Goal: Task Accomplishment & Management: Complete application form

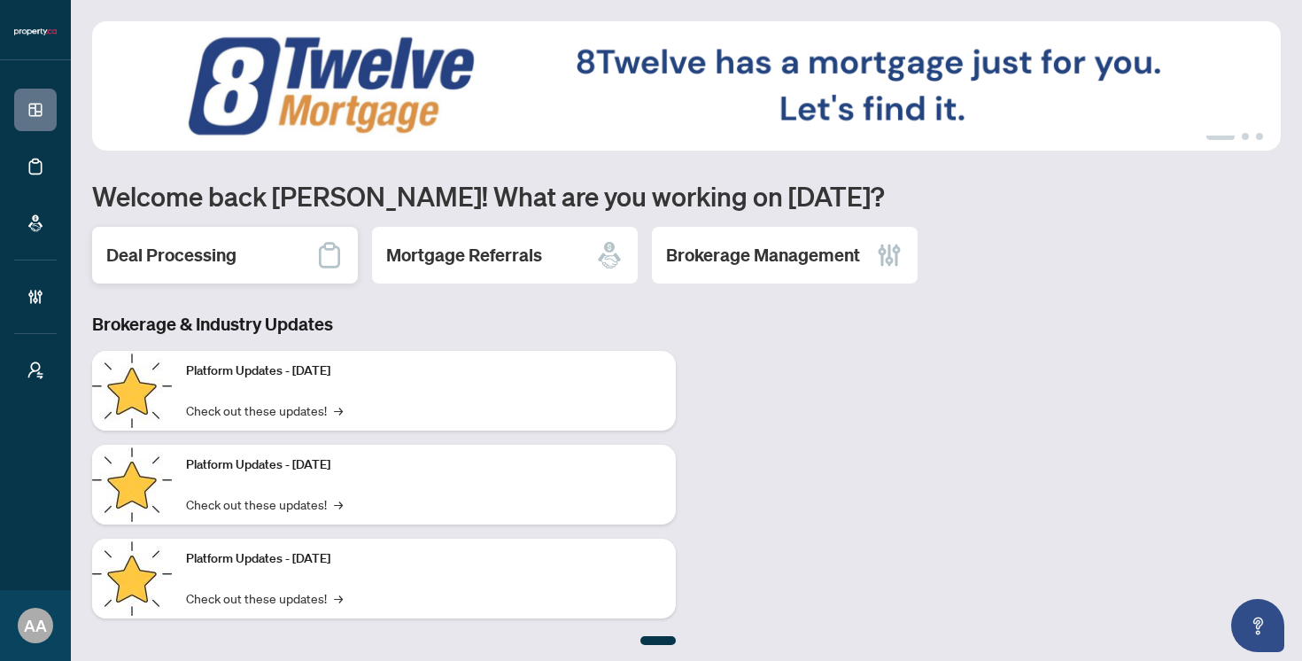
click at [159, 254] on h2 "Deal Processing" at bounding box center [171, 255] width 130 height 25
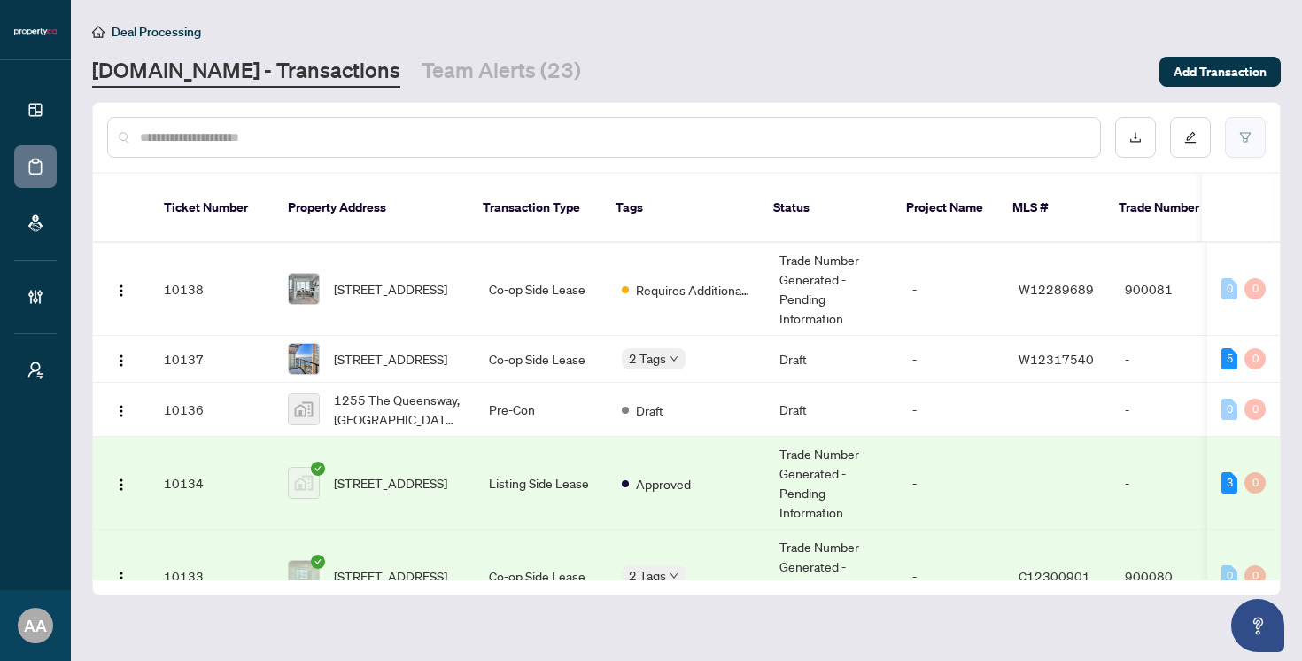
click at [1236, 137] on button "button" at bounding box center [1245, 137] width 41 height 41
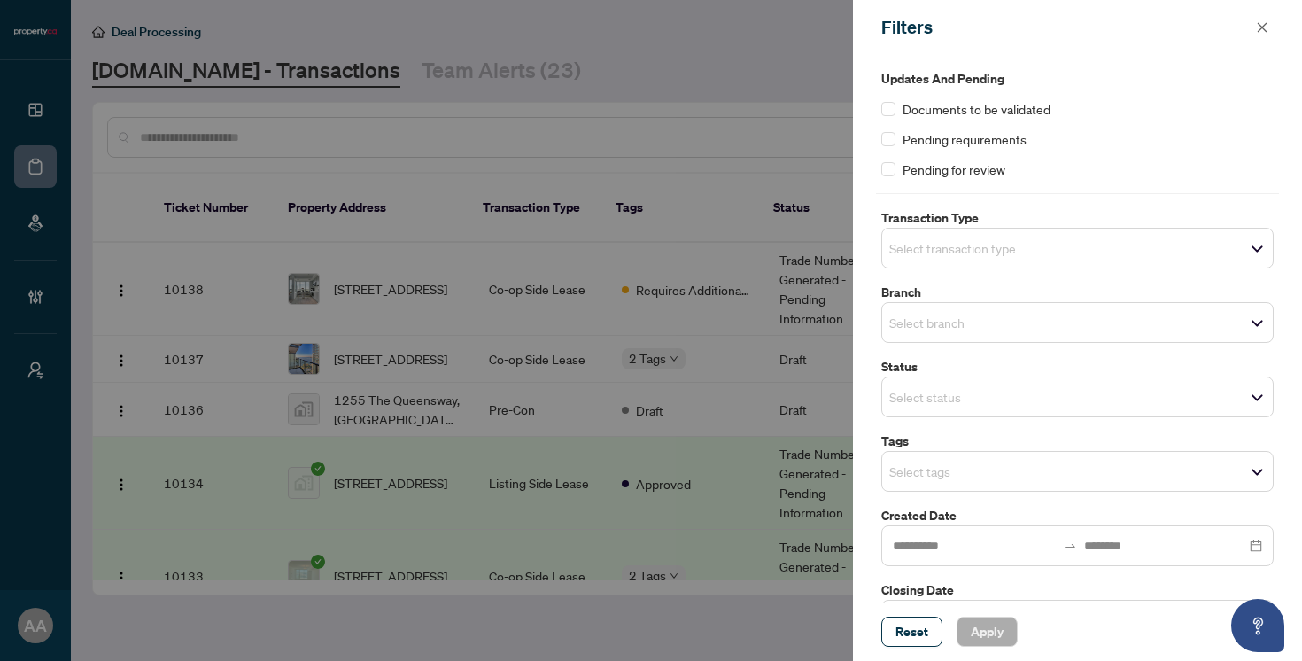
scroll to position [52, 0]
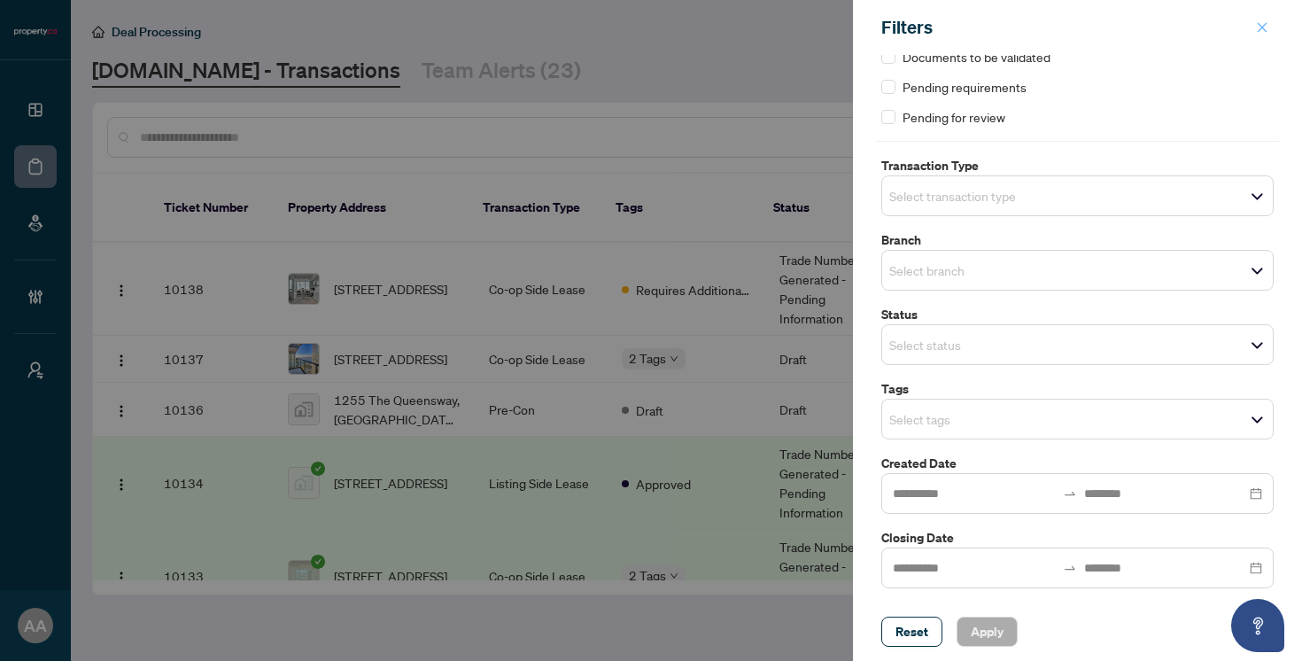
click at [1264, 23] on icon "close" at bounding box center [1262, 27] width 12 height 12
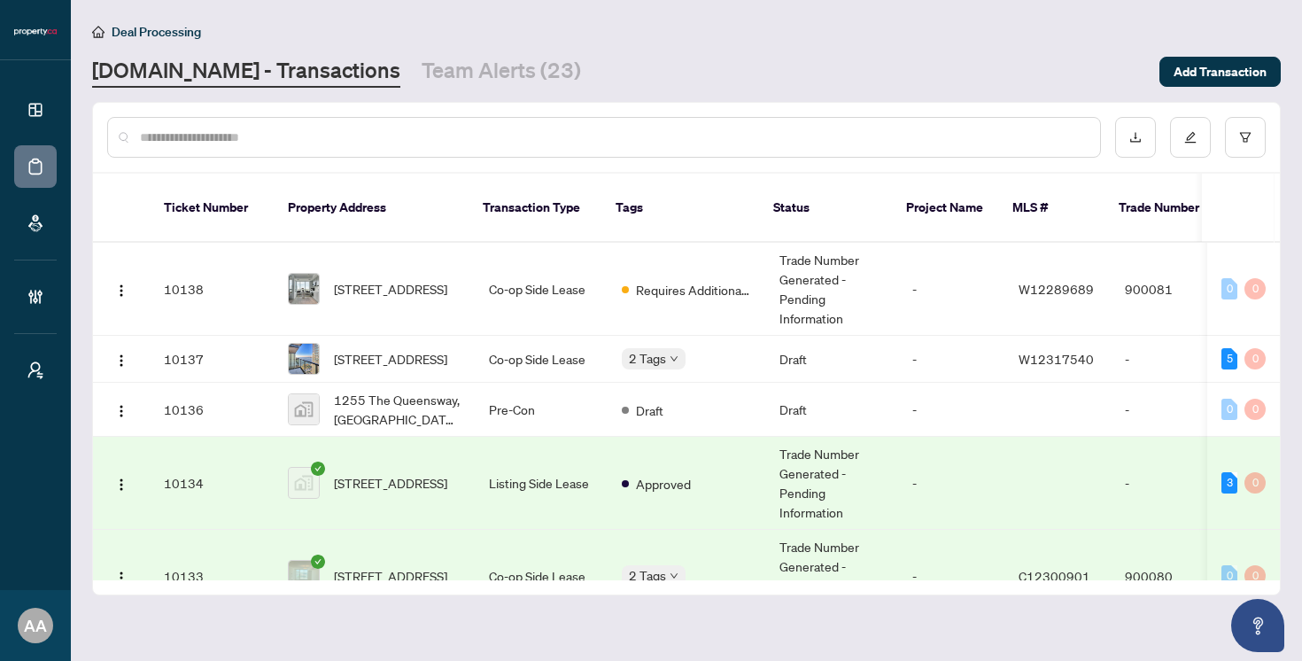
click at [485, 134] on input "text" at bounding box center [613, 137] width 946 height 19
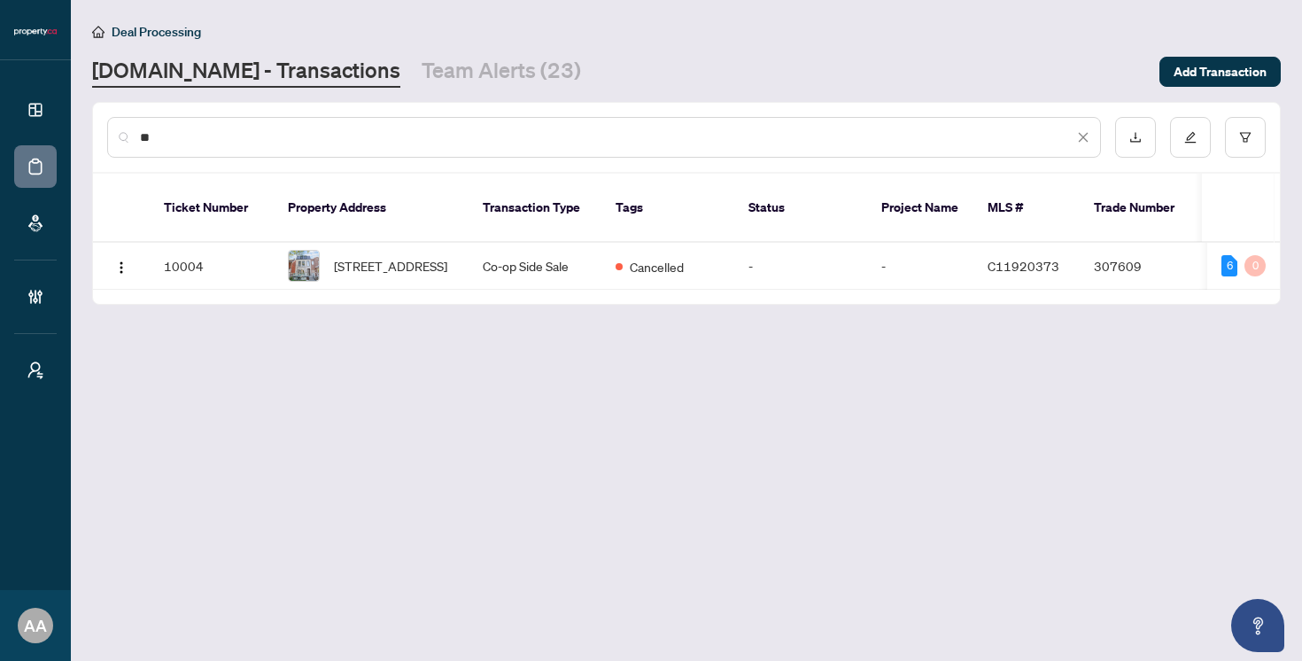
type input "*"
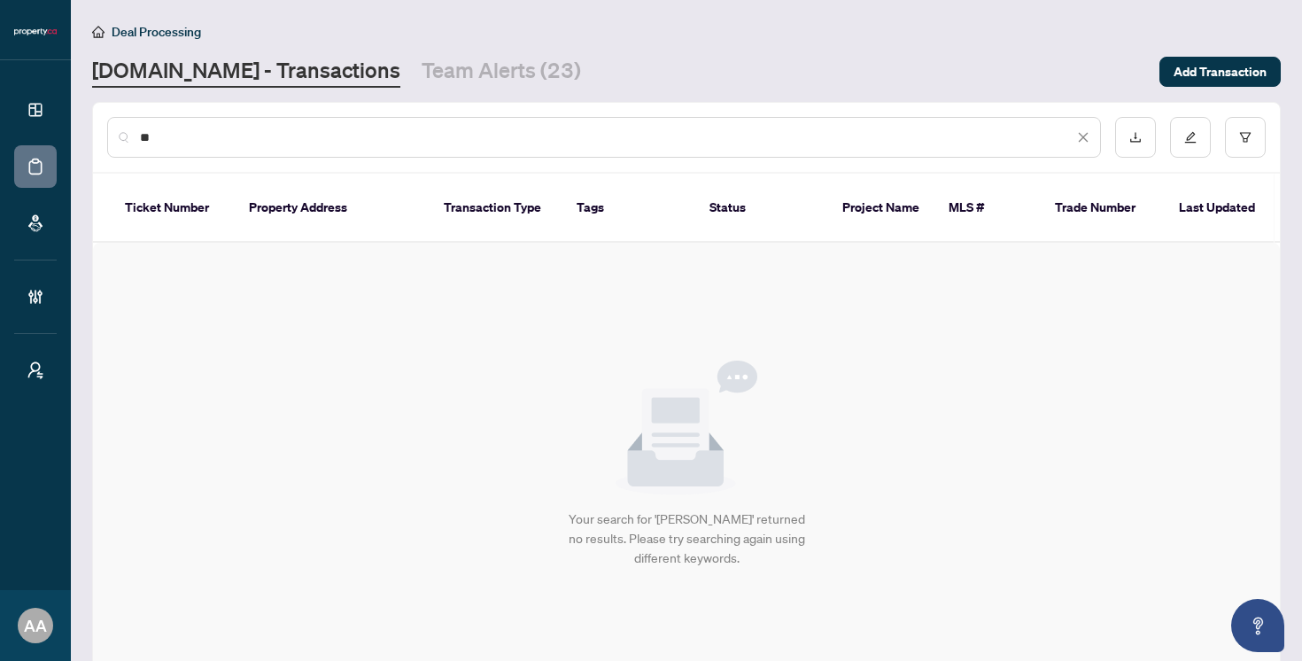
type input "*"
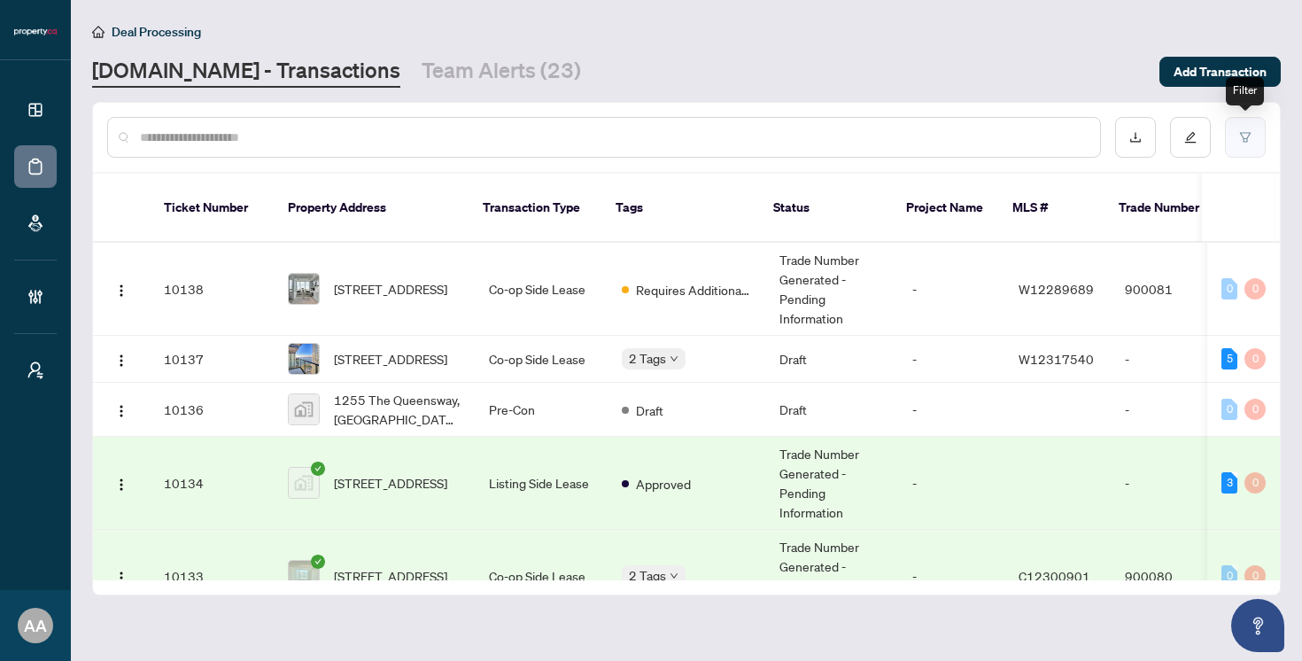
click at [1237, 134] on button "button" at bounding box center [1245, 137] width 41 height 41
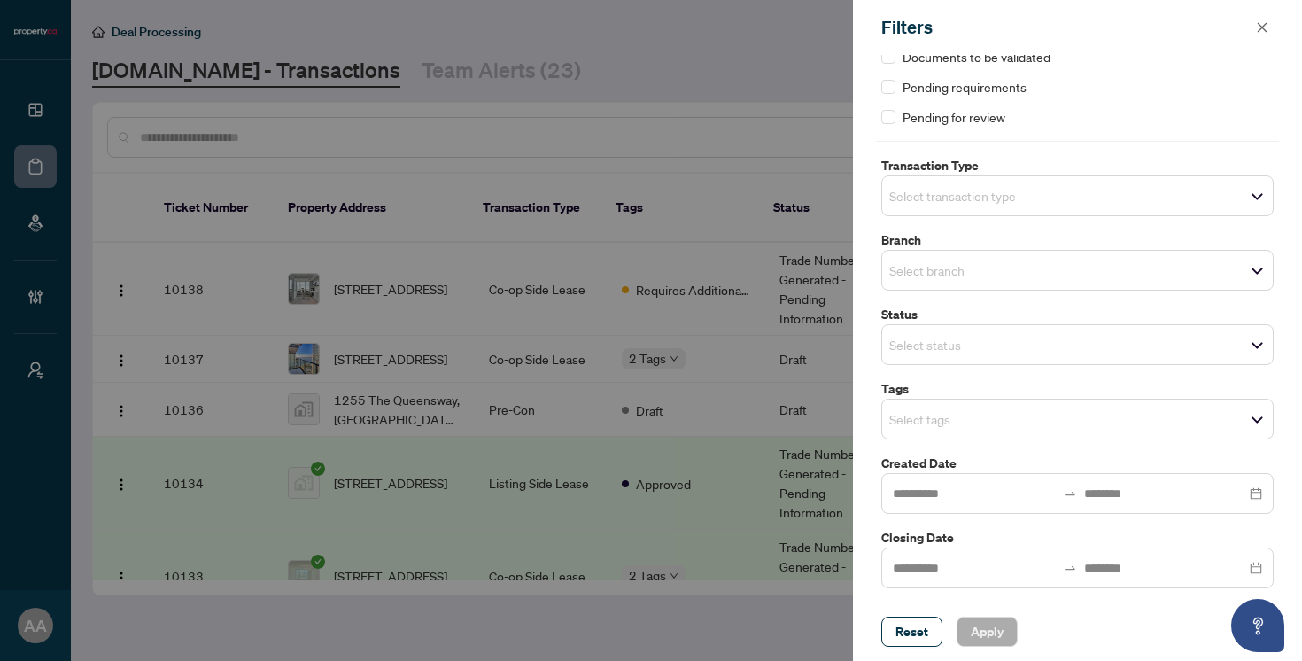
click at [1073, 194] on span "Select transaction type" at bounding box center [1077, 195] width 391 height 25
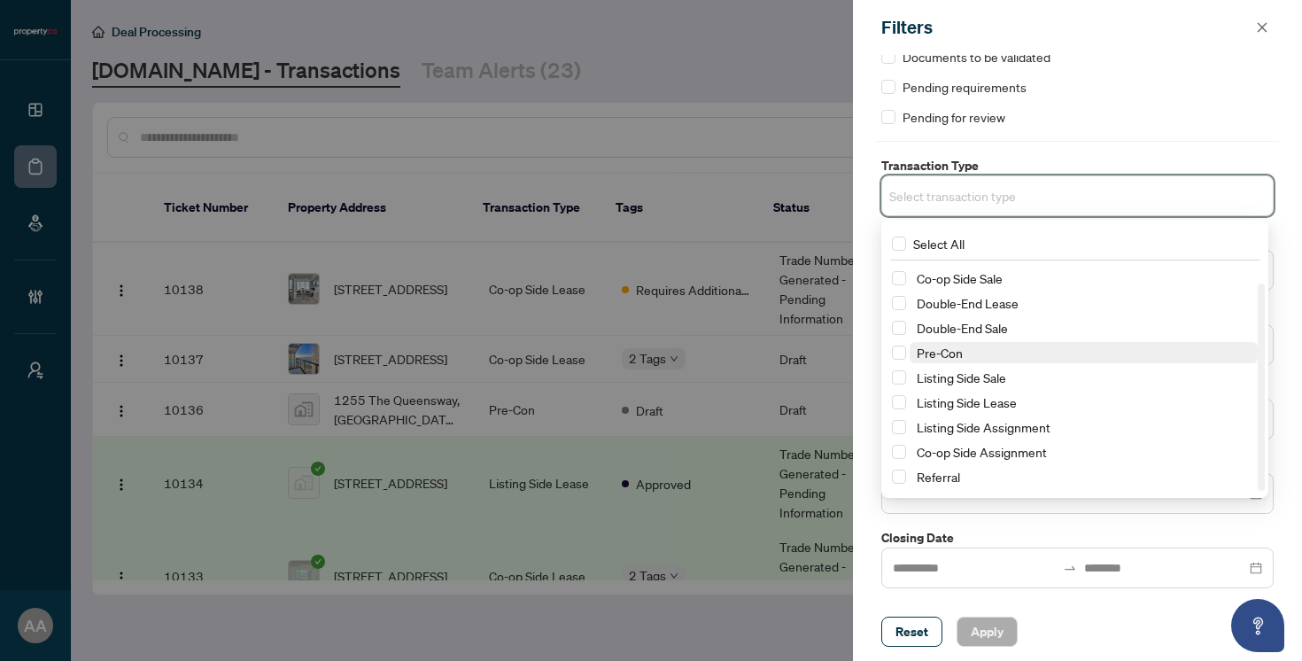
scroll to position [0, 0]
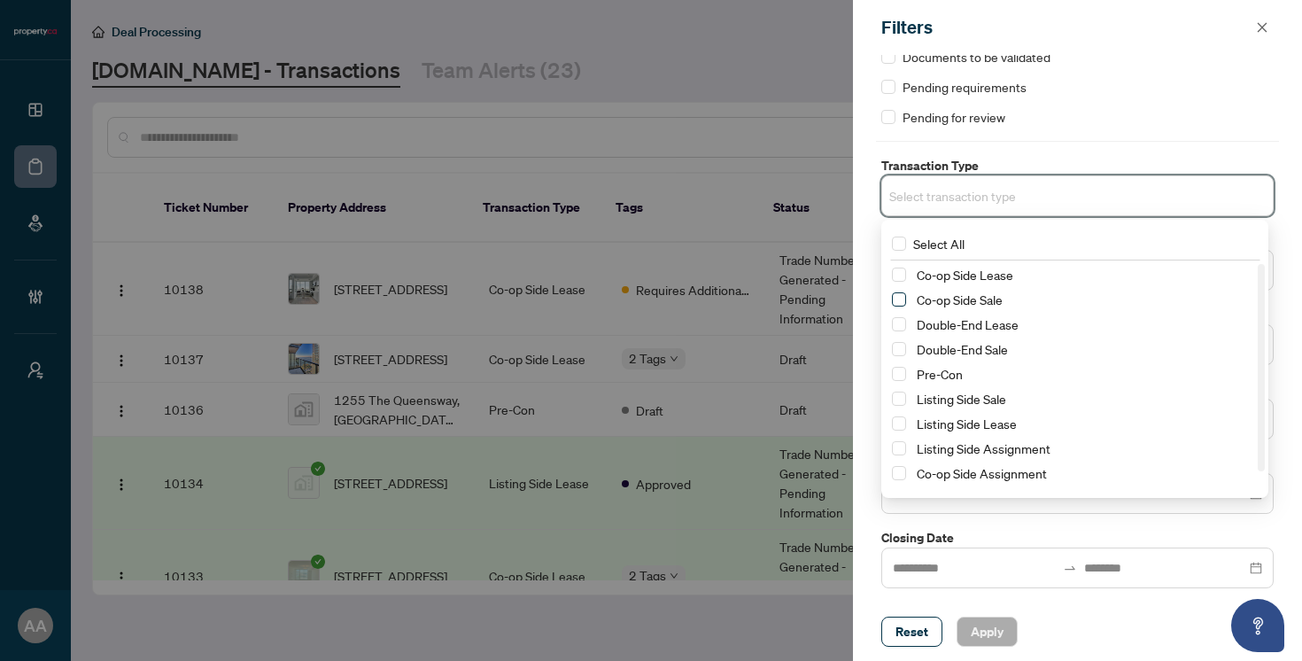
click at [903, 298] on span "Select Co-op Side Sale" at bounding box center [899, 299] width 14 height 14
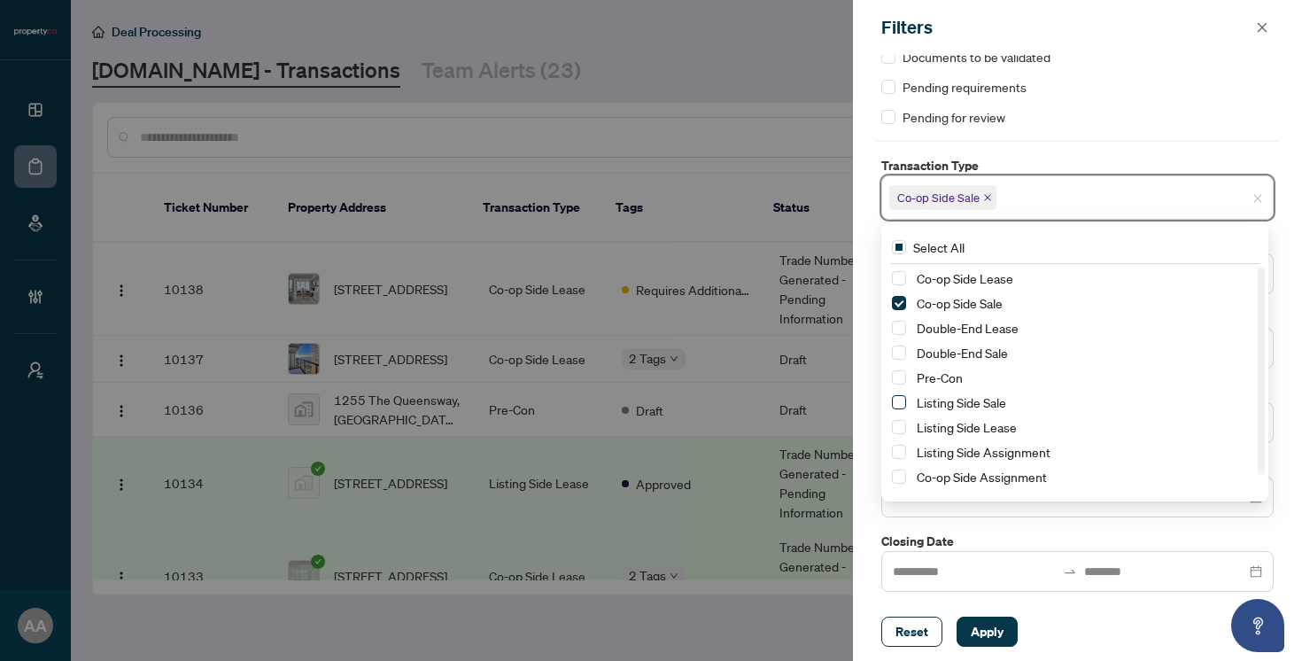
click at [900, 401] on span "Select Listing Side Sale" at bounding box center [899, 402] width 14 height 14
click at [992, 633] on span "Apply" at bounding box center [987, 631] width 33 height 28
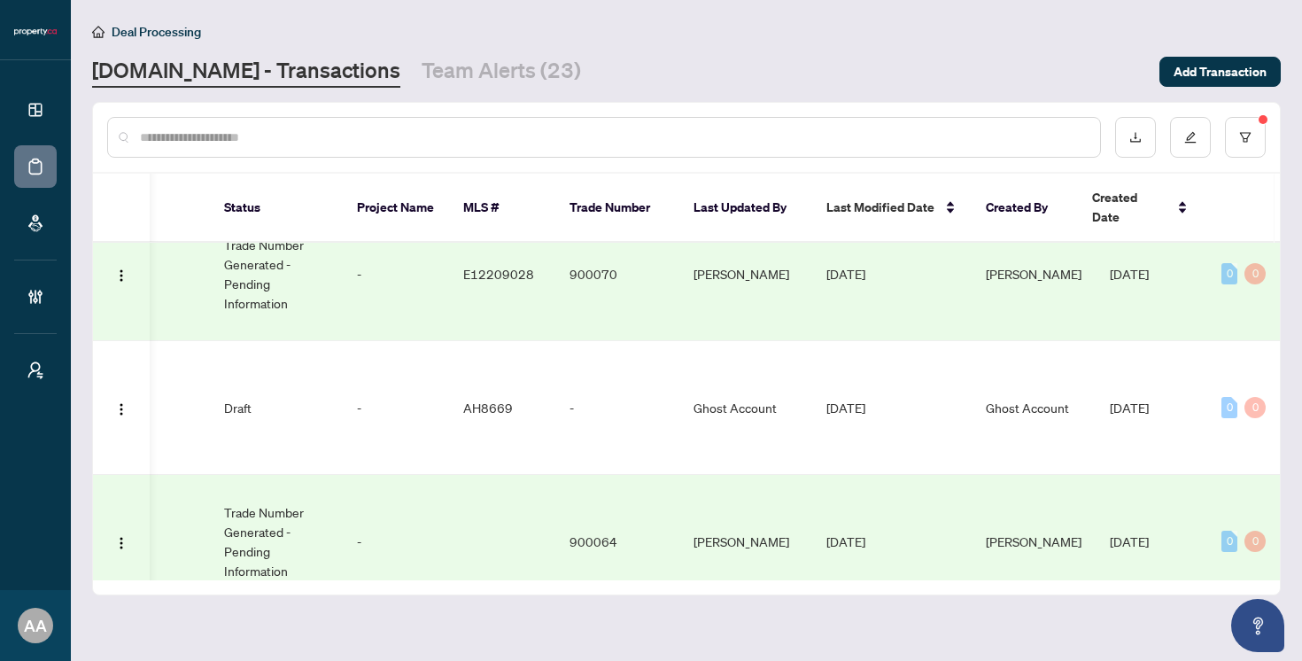
scroll to position [529, 549]
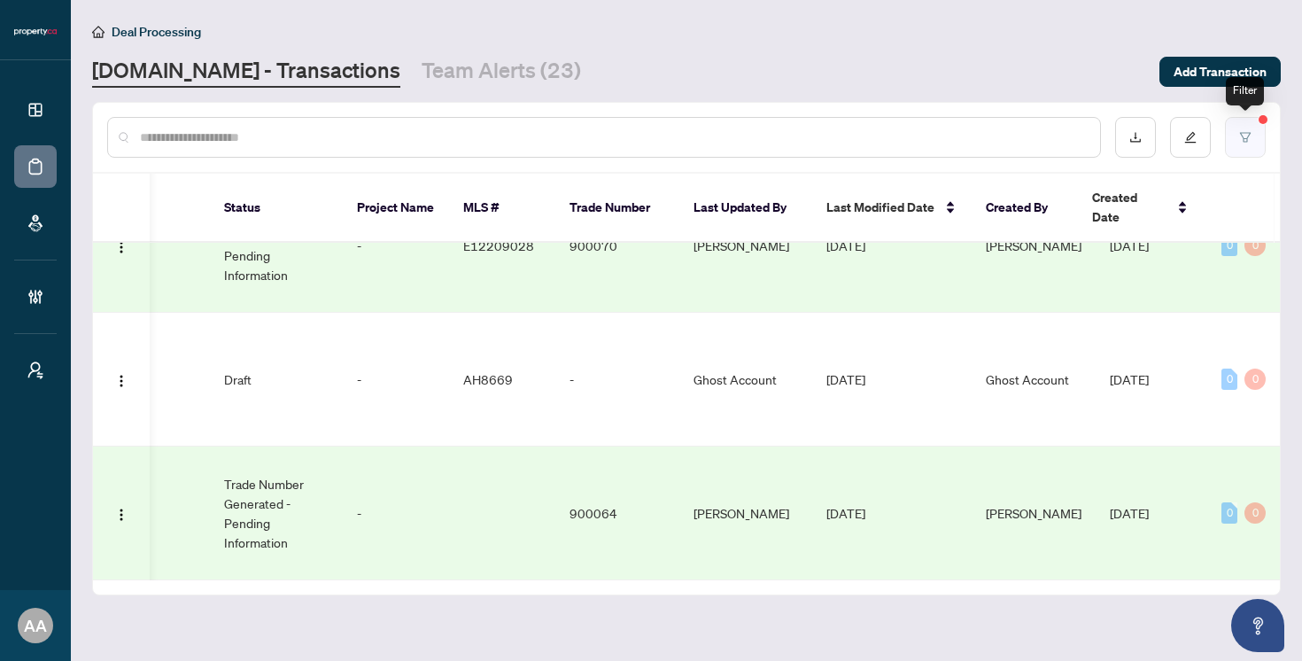
click at [1259, 144] on button "button" at bounding box center [1245, 137] width 41 height 41
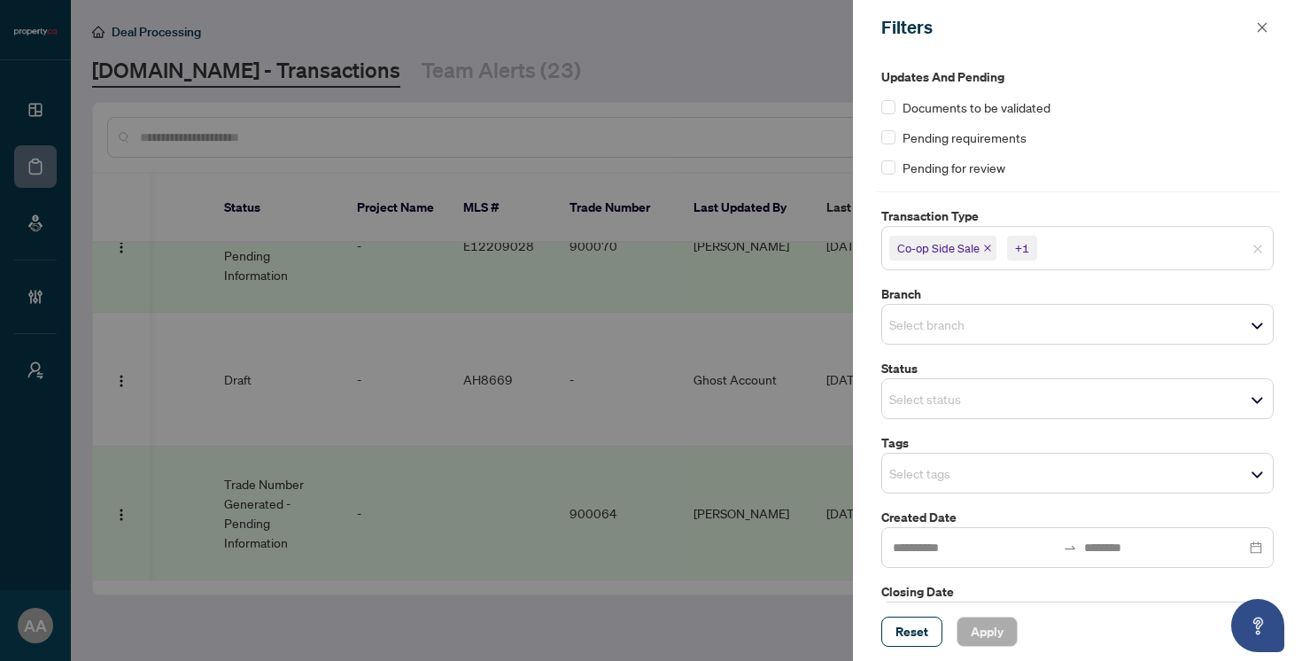
scroll to position [0, 0]
click at [1261, 32] on icon "close" at bounding box center [1262, 27] width 12 height 12
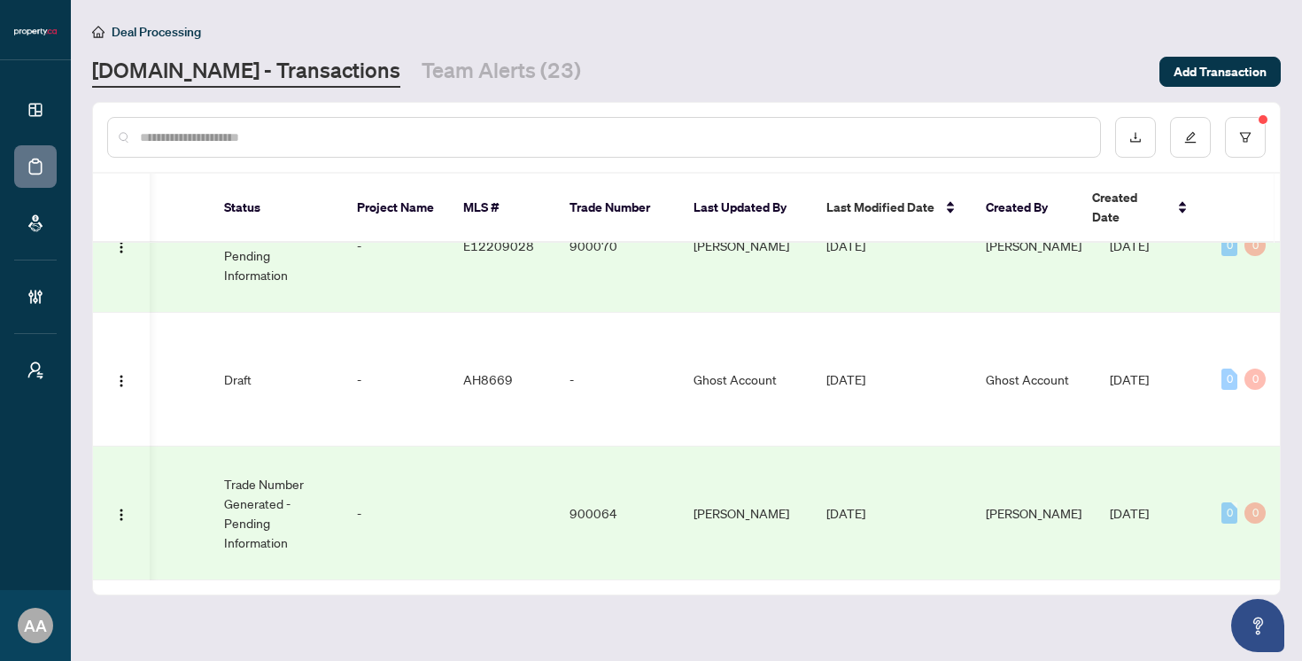
click at [901, 474] on td "[DATE]" at bounding box center [891, 513] width 159 height 134
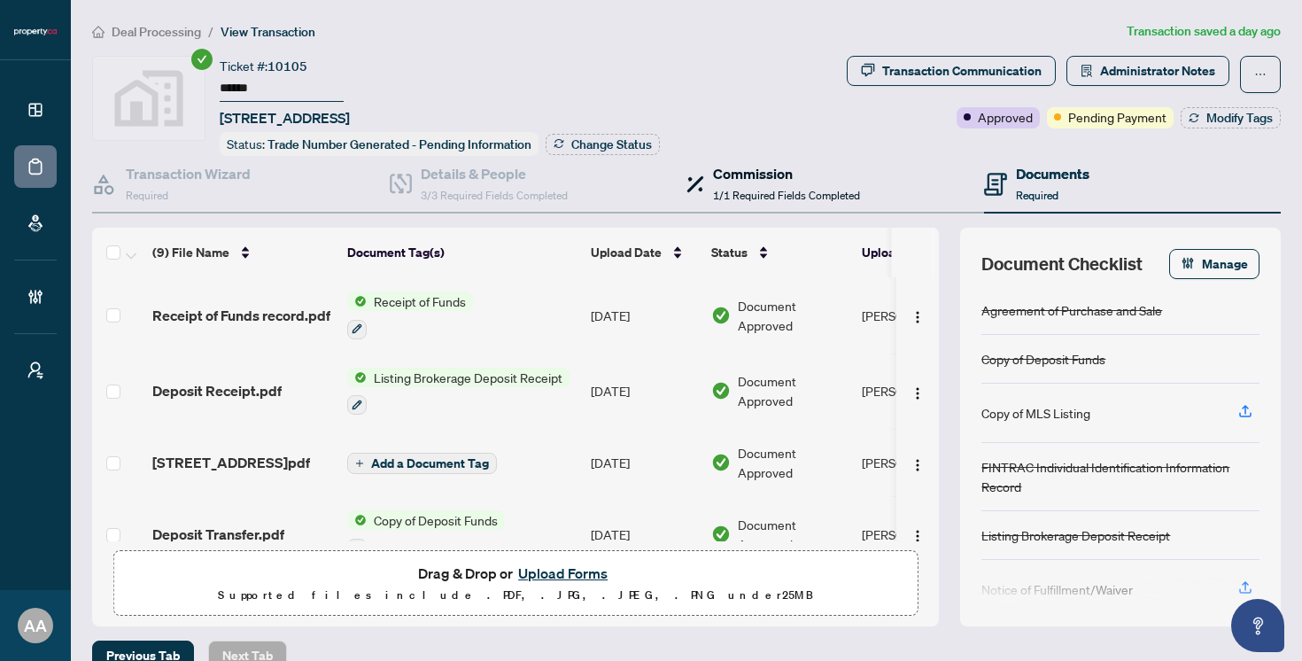
click at [807, 176] on h4 "Commission" at bounding box center [786, 173] width 147 height 21
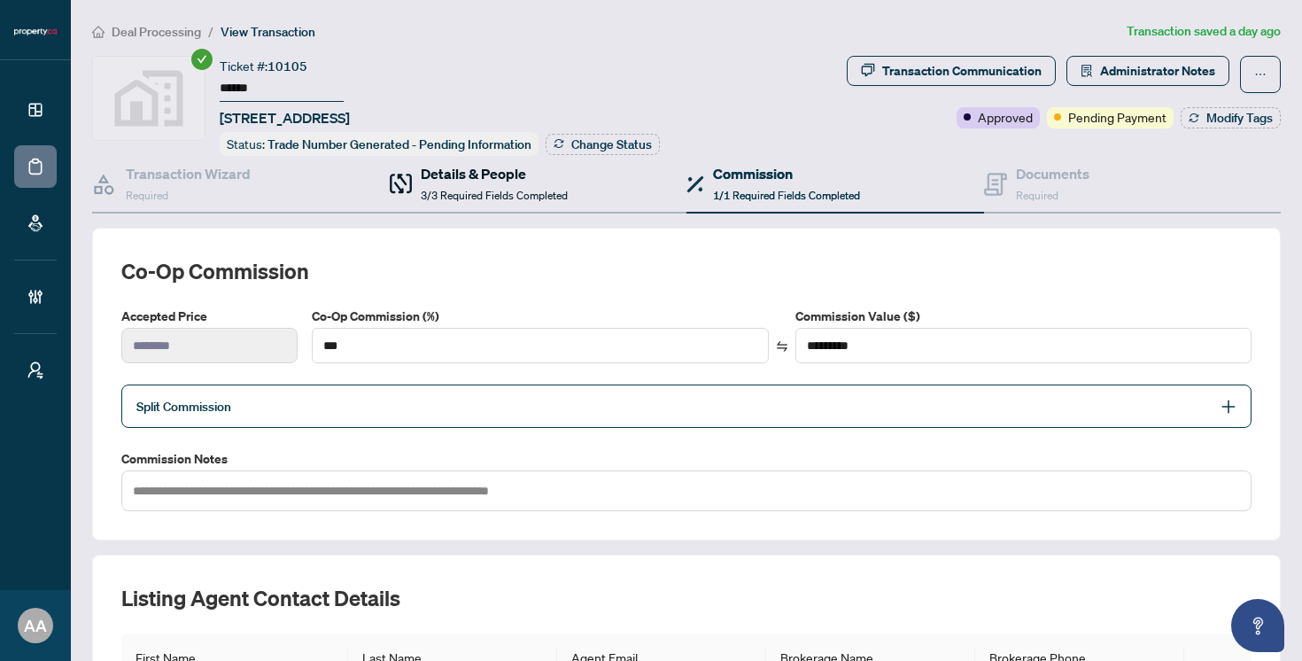
click at [452, 199] on div "Details & People 3/3 Required Fields Completed" at bounding box center [494, 184] width 147 height 42
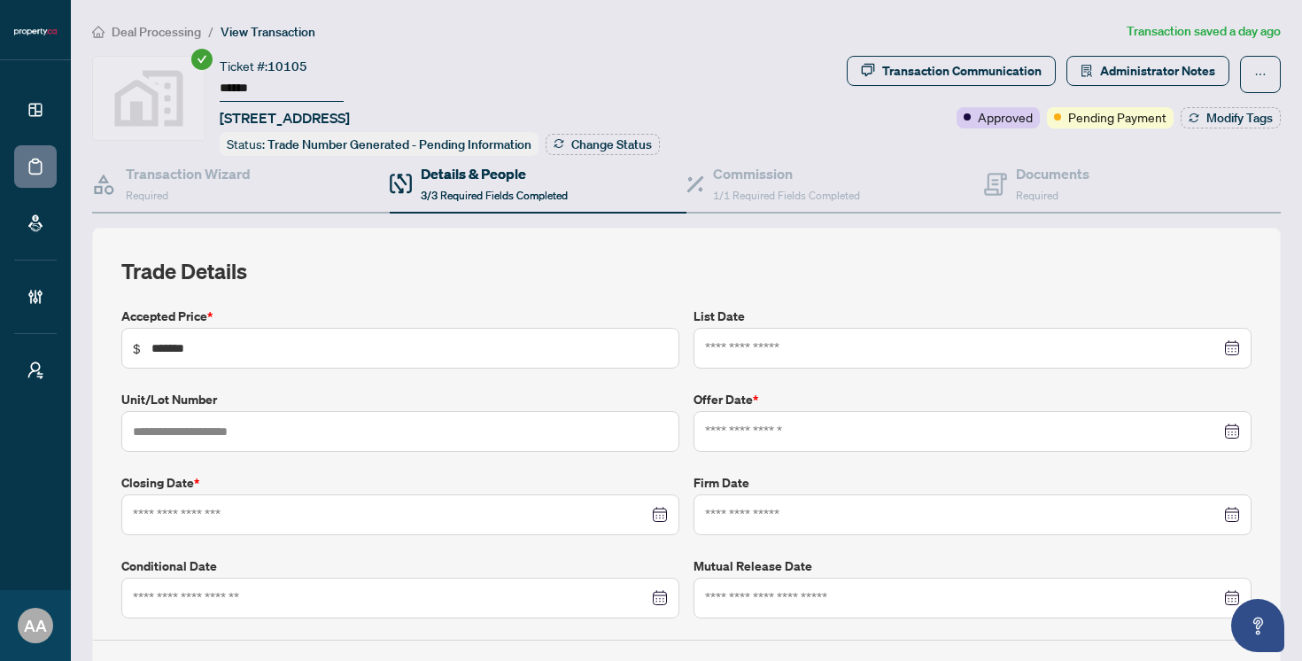
type input "**********"
click at [732, 194] on span "1/1 Required Fields Completed" at bounding box center [786, 195] width 147 height 13
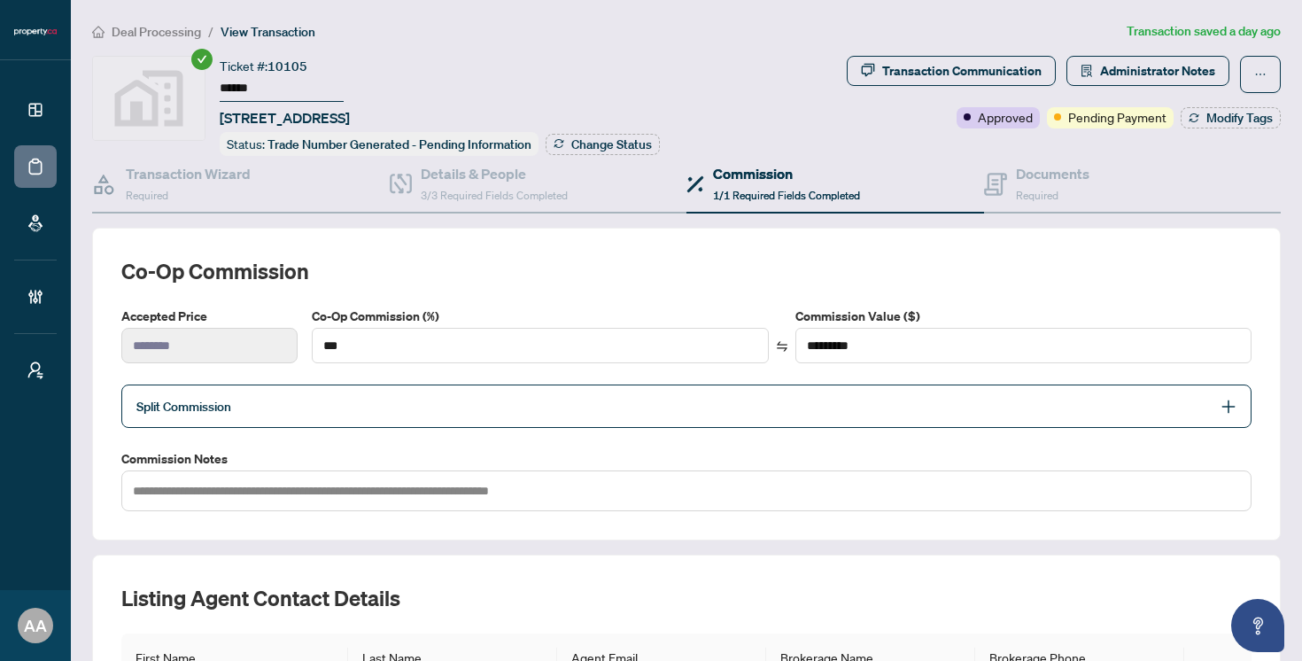
click at [174, 27] on span "Deal Processing" at bounding box center [156, 32] width 89 height 16
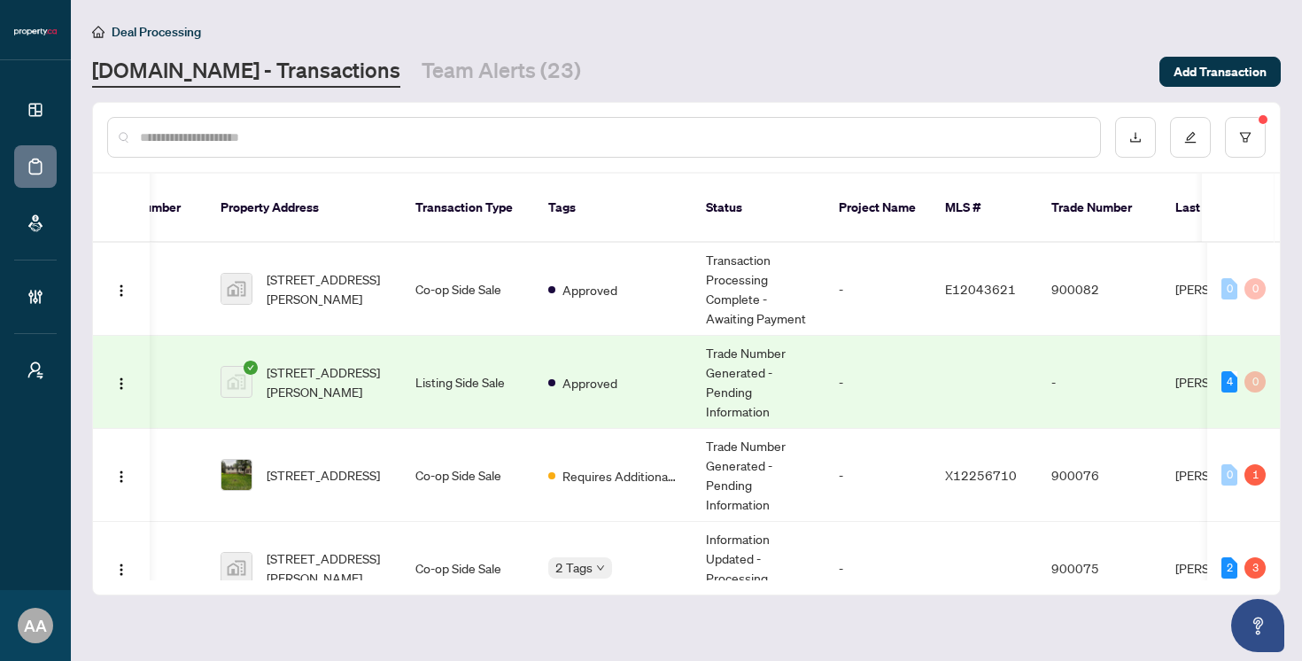
scroll to position [0, 174]
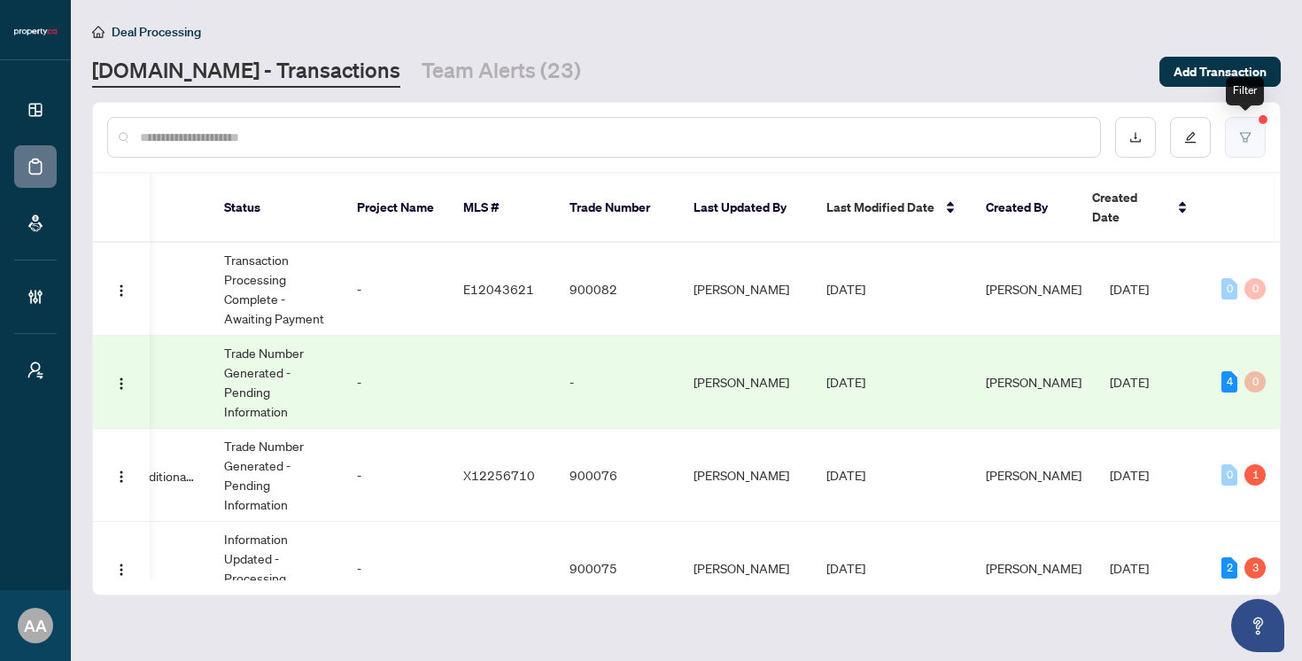
click at [1256, 133] on button "button" at bounding box center [1245, 137] width 41 height 41
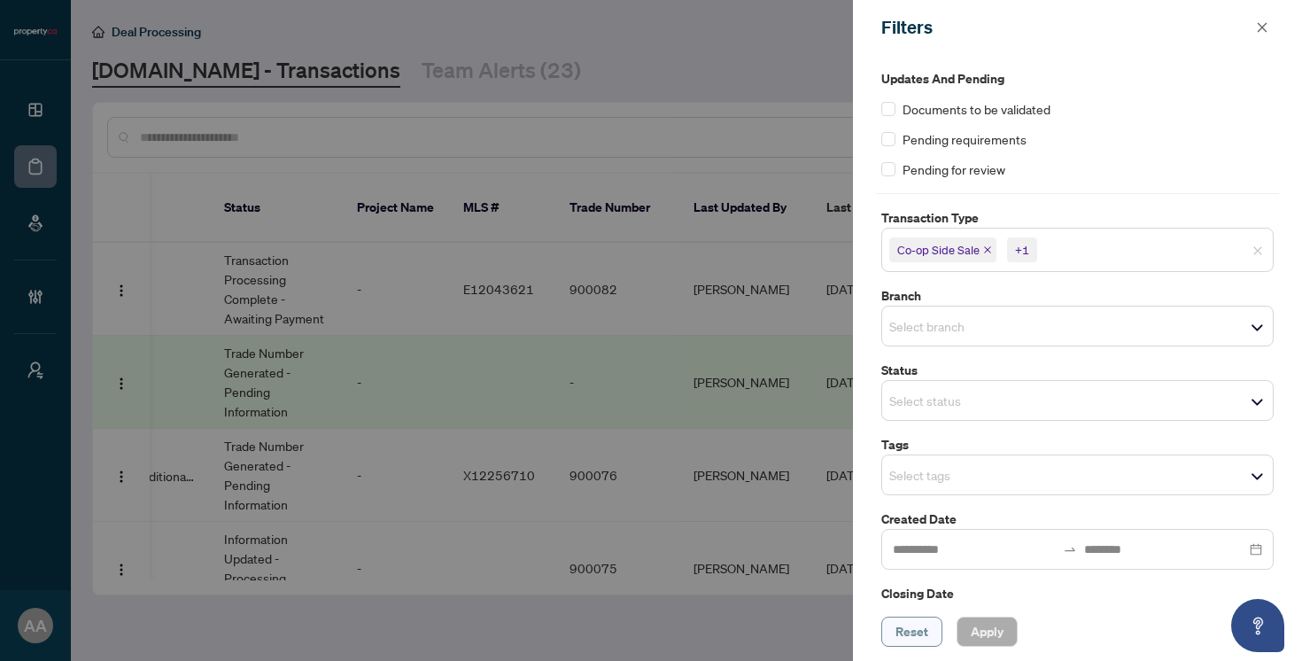
click at [916, 631] on span "Reset" at bounding box center [911, 631] width 33 height 28
